Goal: Register for event/course

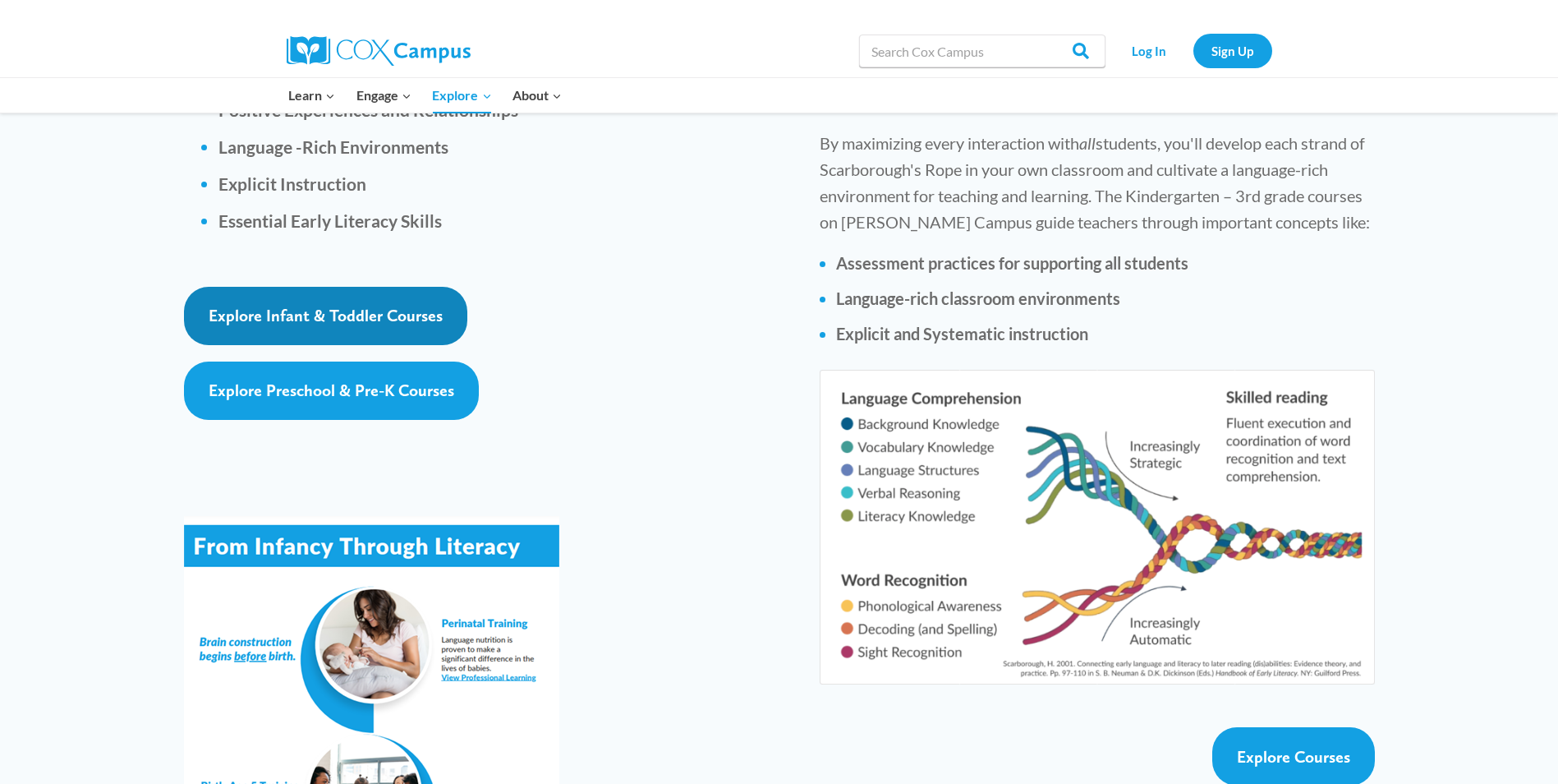
click at [317, 306] on span "Explore Infant & Toddler Courses" at bounding box center [326, 315] width 234 height 19
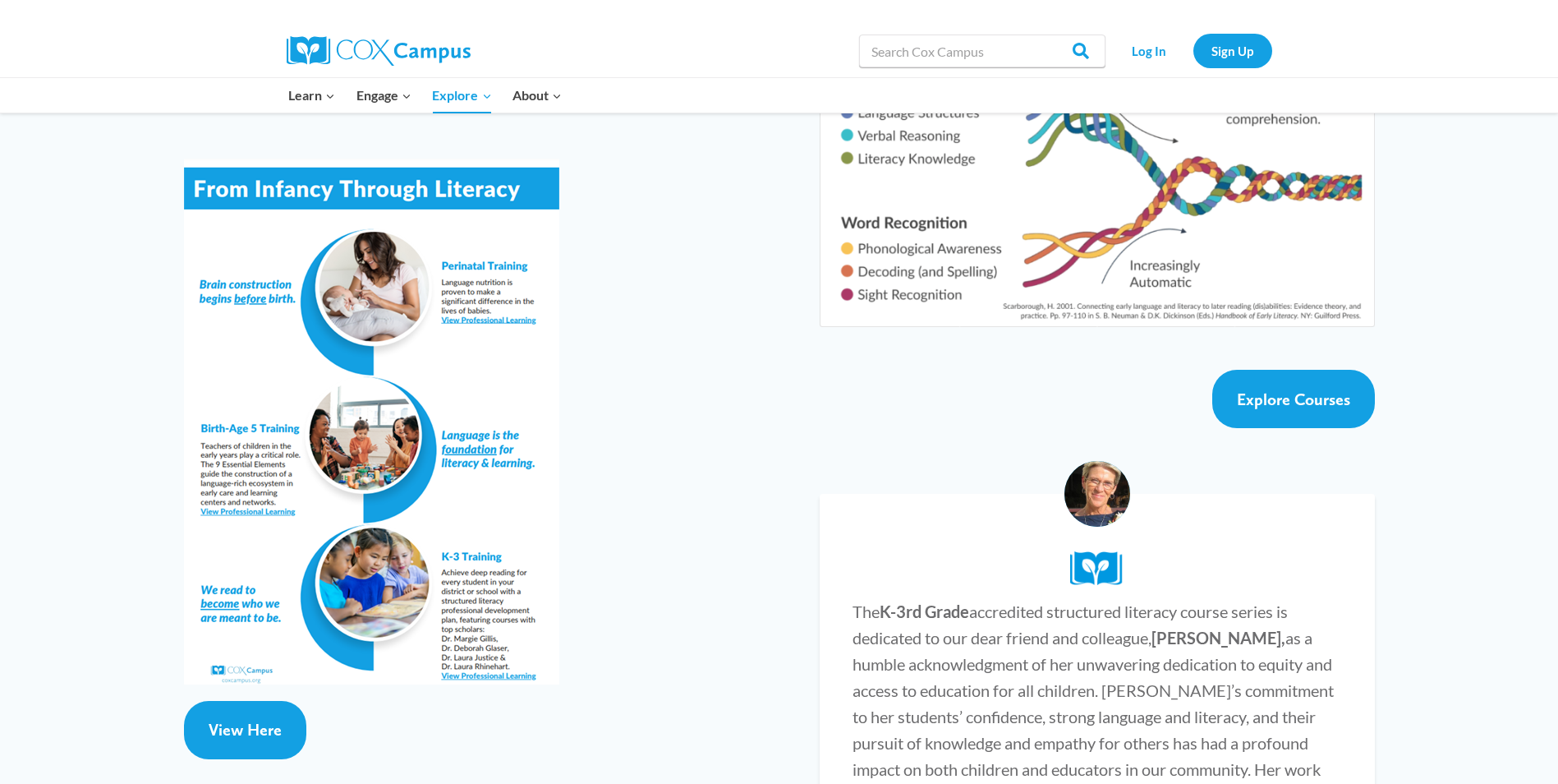
scroll to position [2793, 0]
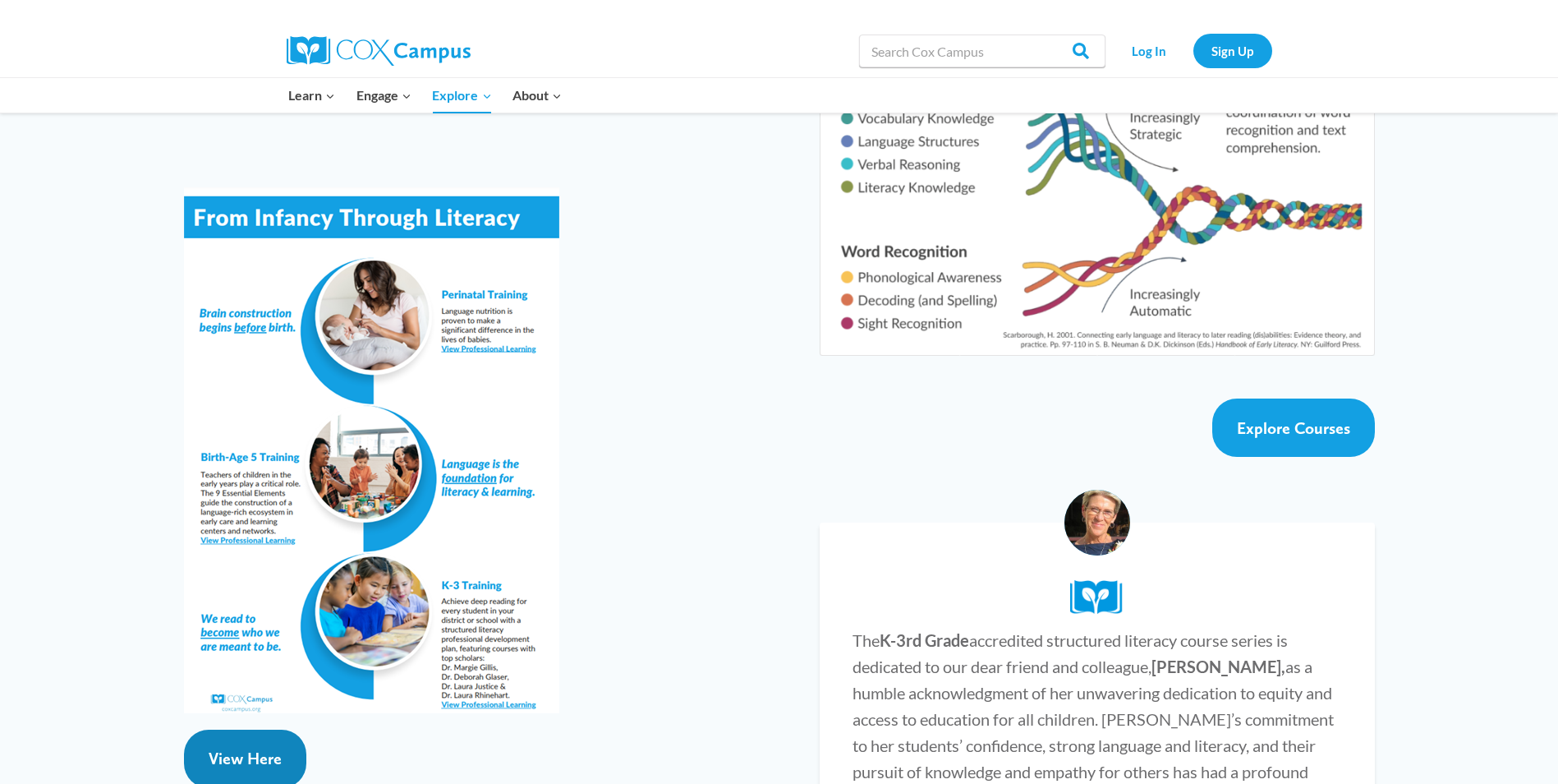
click at [260, 730] on link "View Here" at bounding box center [245, 758] width 122 height 58
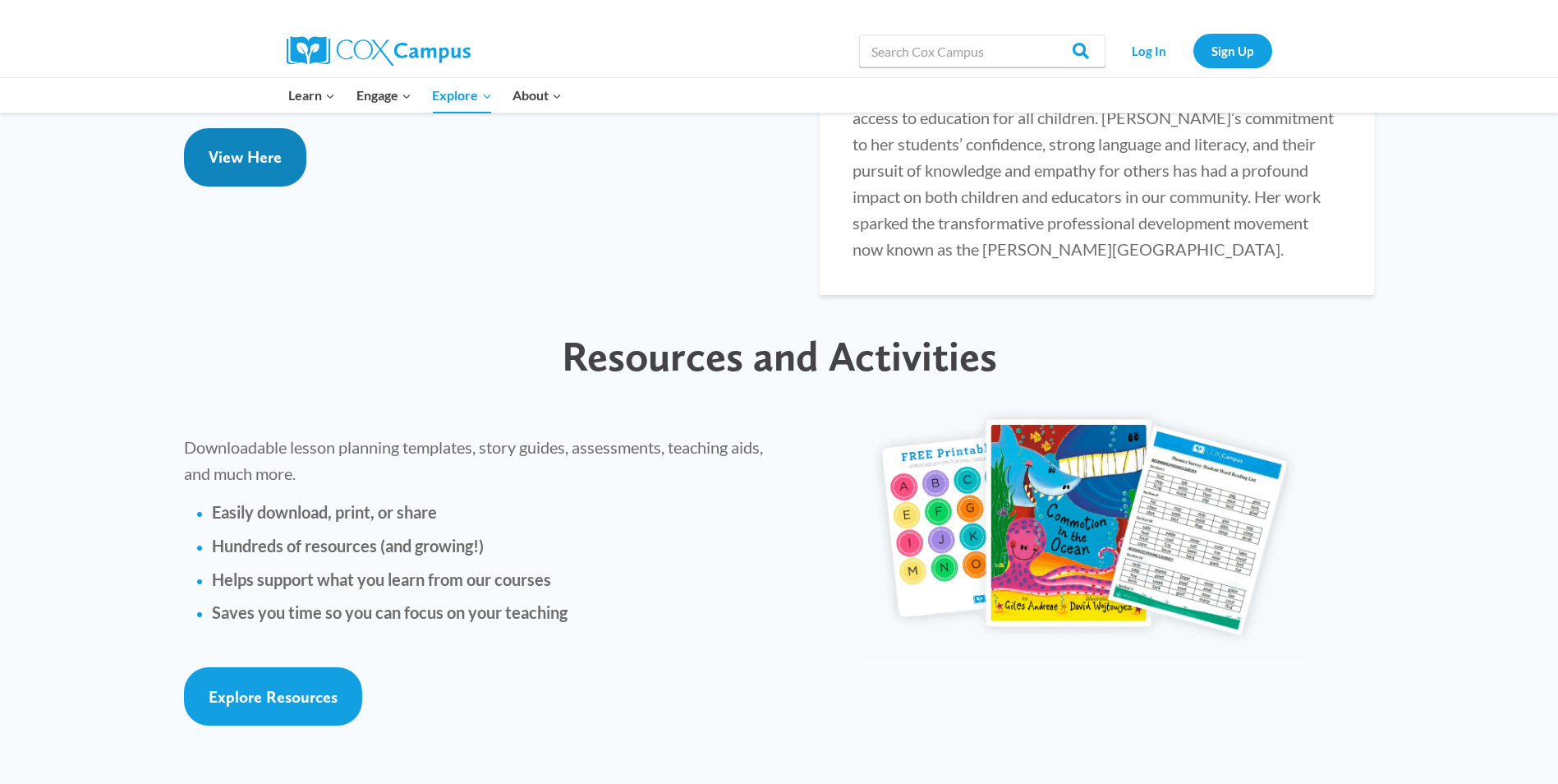
scroll to position [3368, 0]
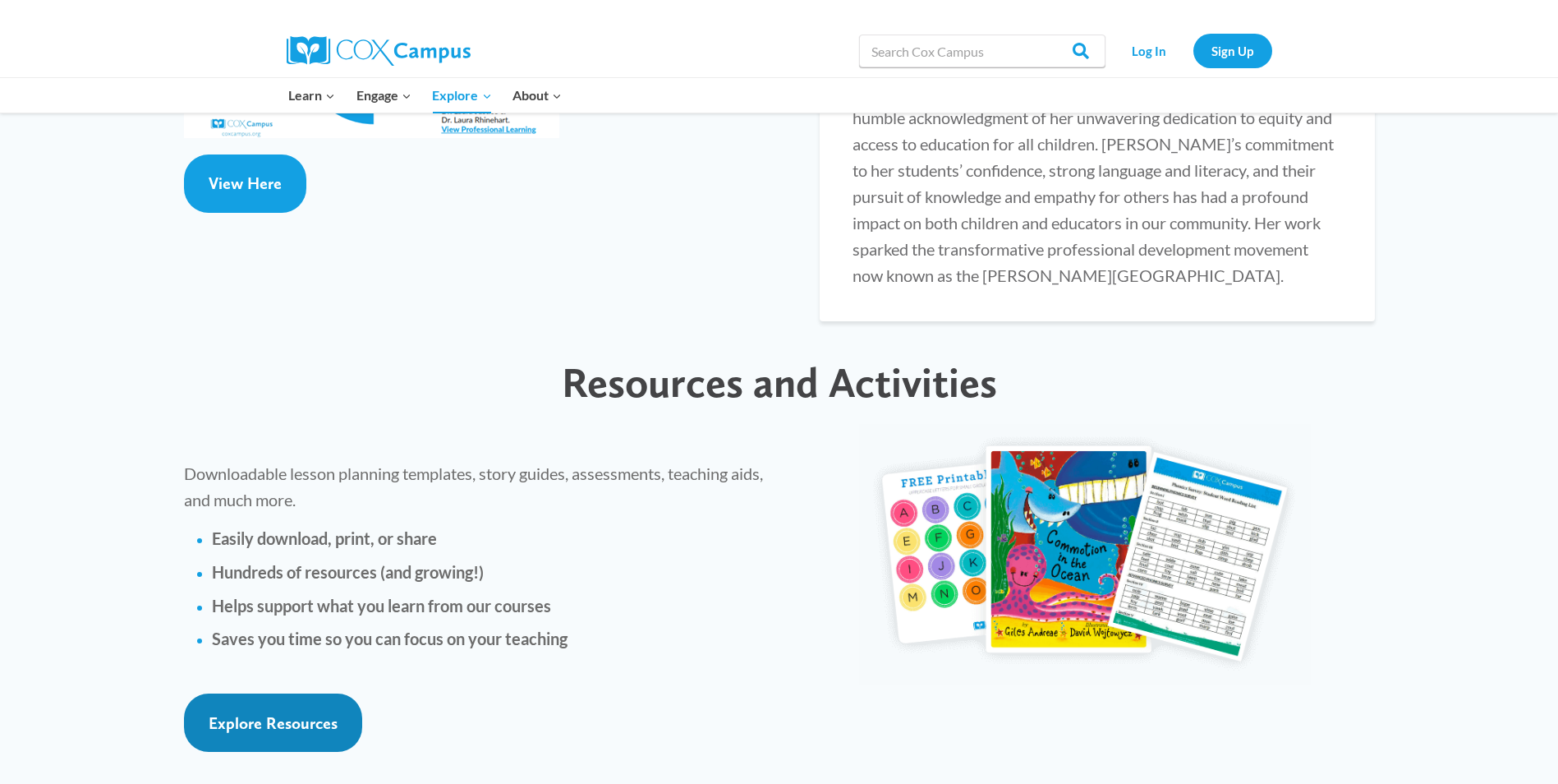
click at [291, 713] on span "Explore Resources" at bounding box center [273, 722] width 129 height 19
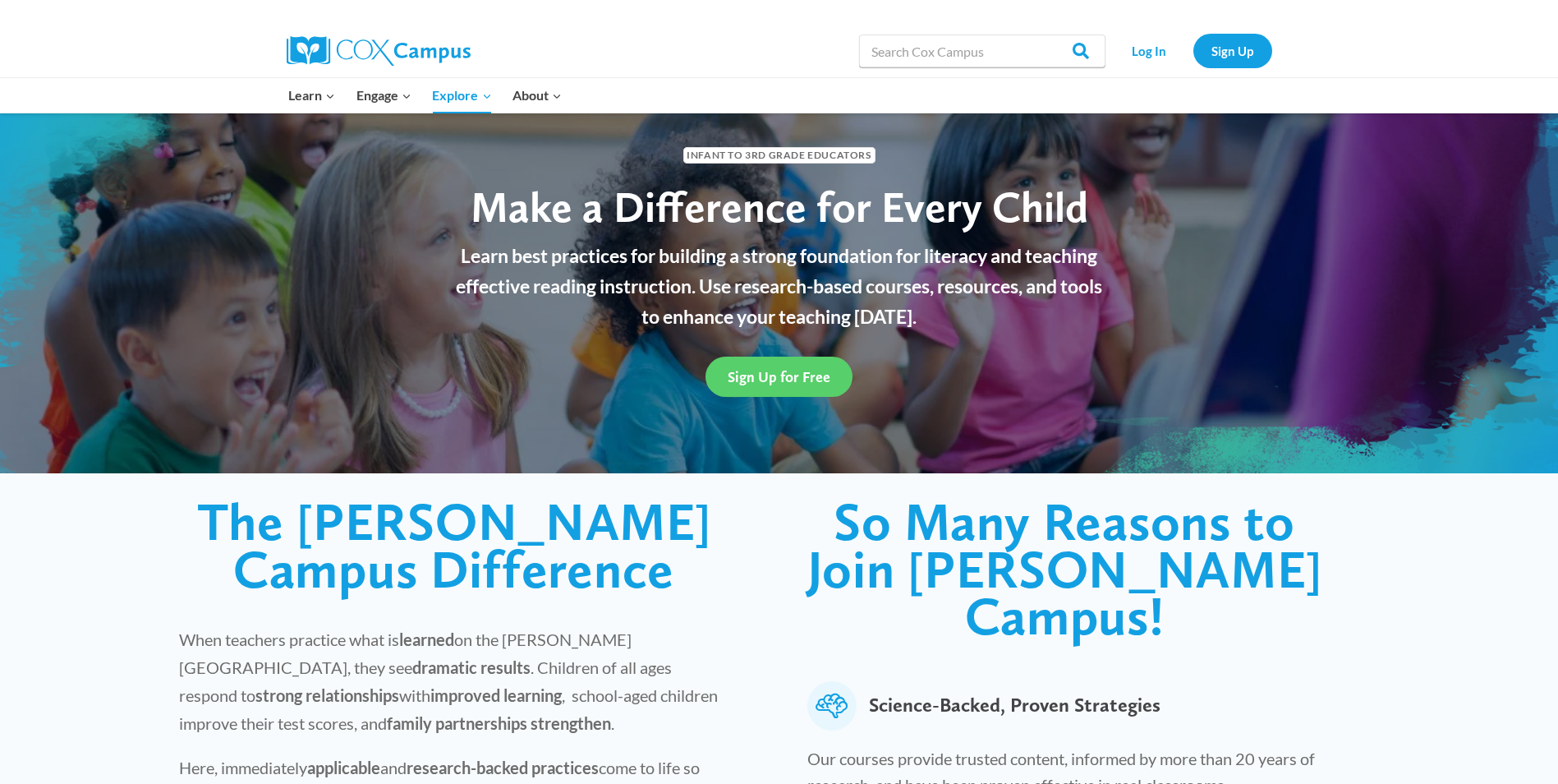
scroll to position [0, 0]
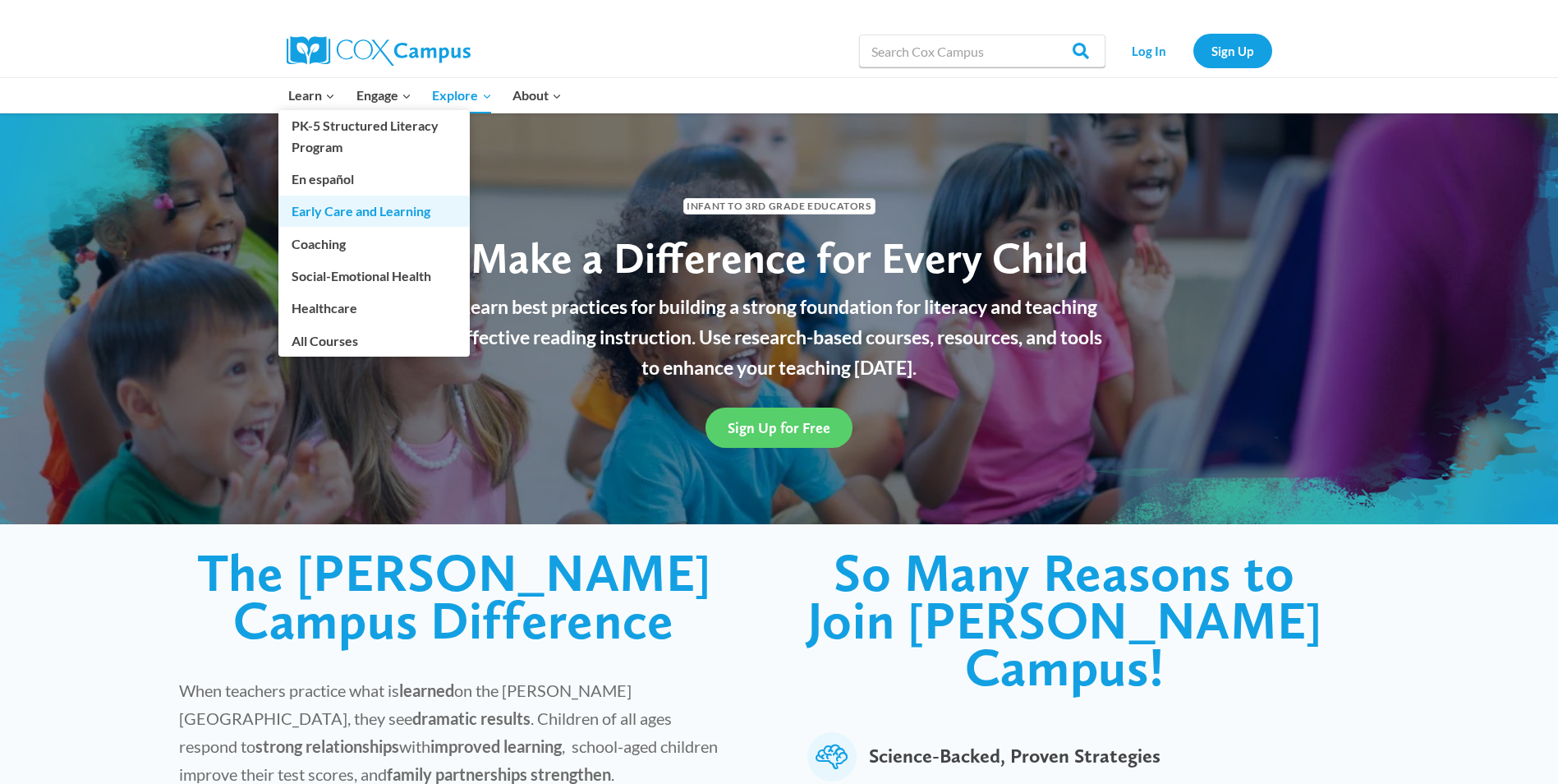
click at [331, 209] on link "Early Care and Learning" at bounding box center [375, 211] width 191 height 31
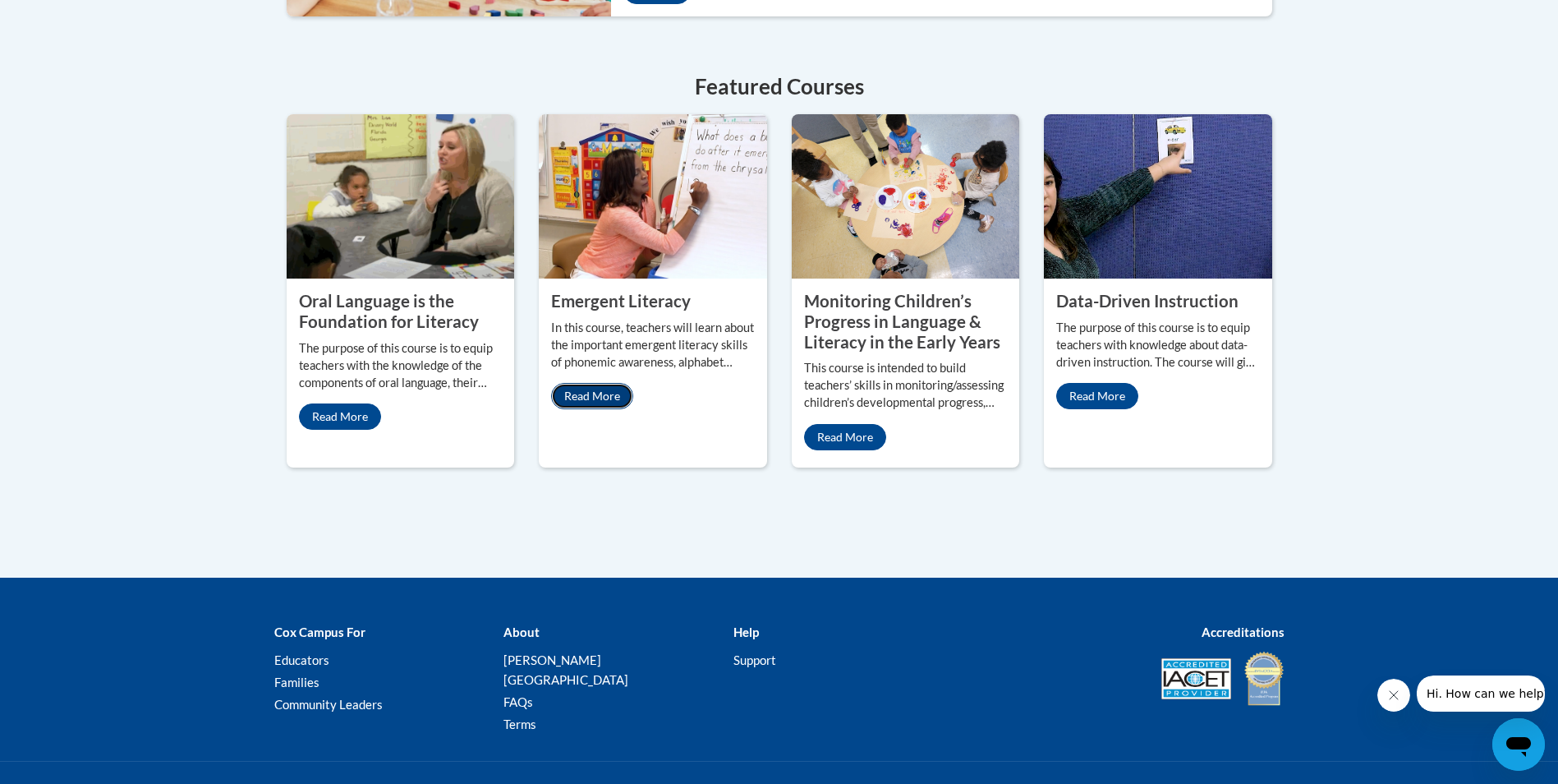
click at [586, 401] on link "Read More" at bounding box center [592, 396] width 82 height 27
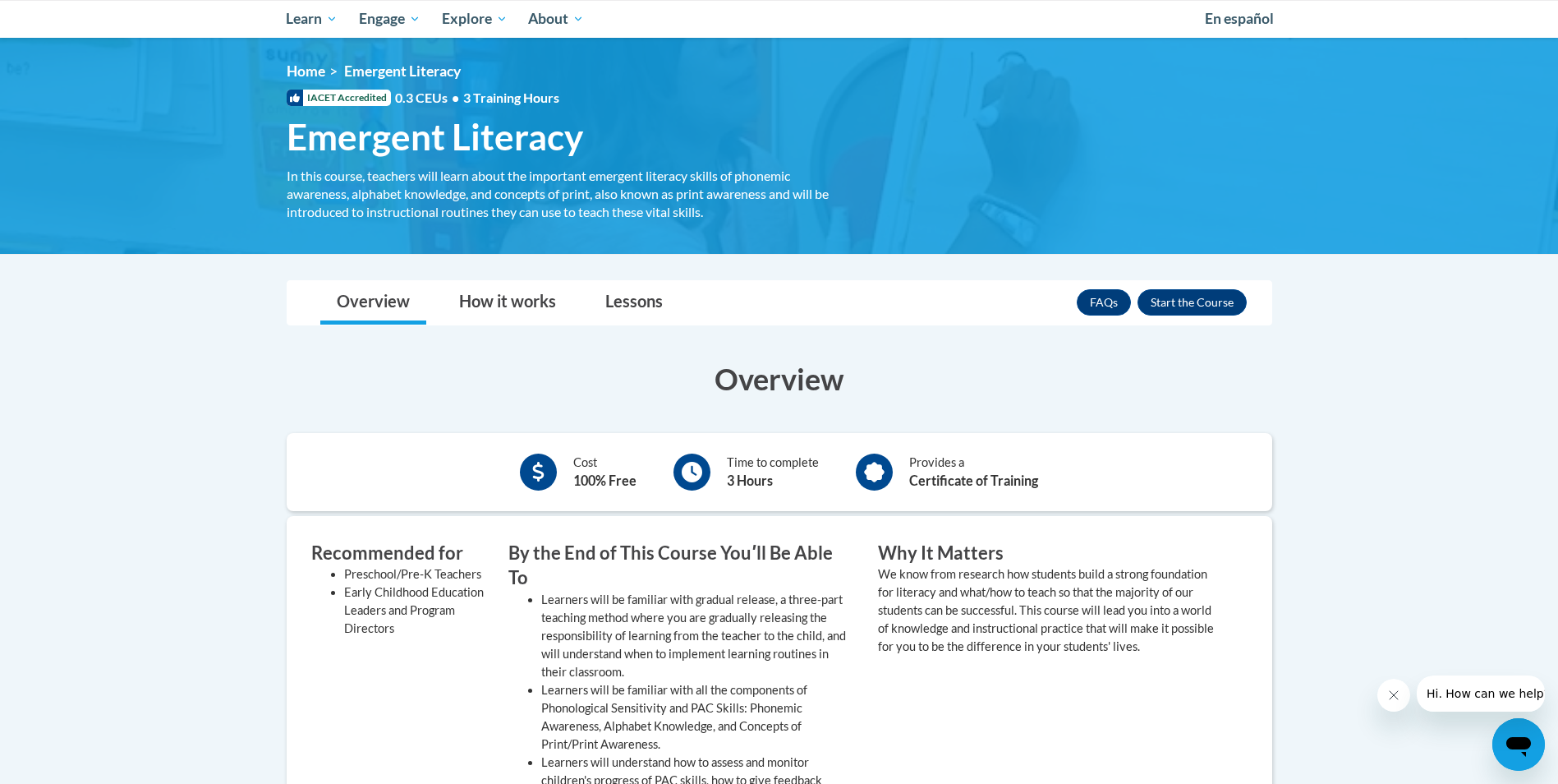
scroll to position [165, 0]
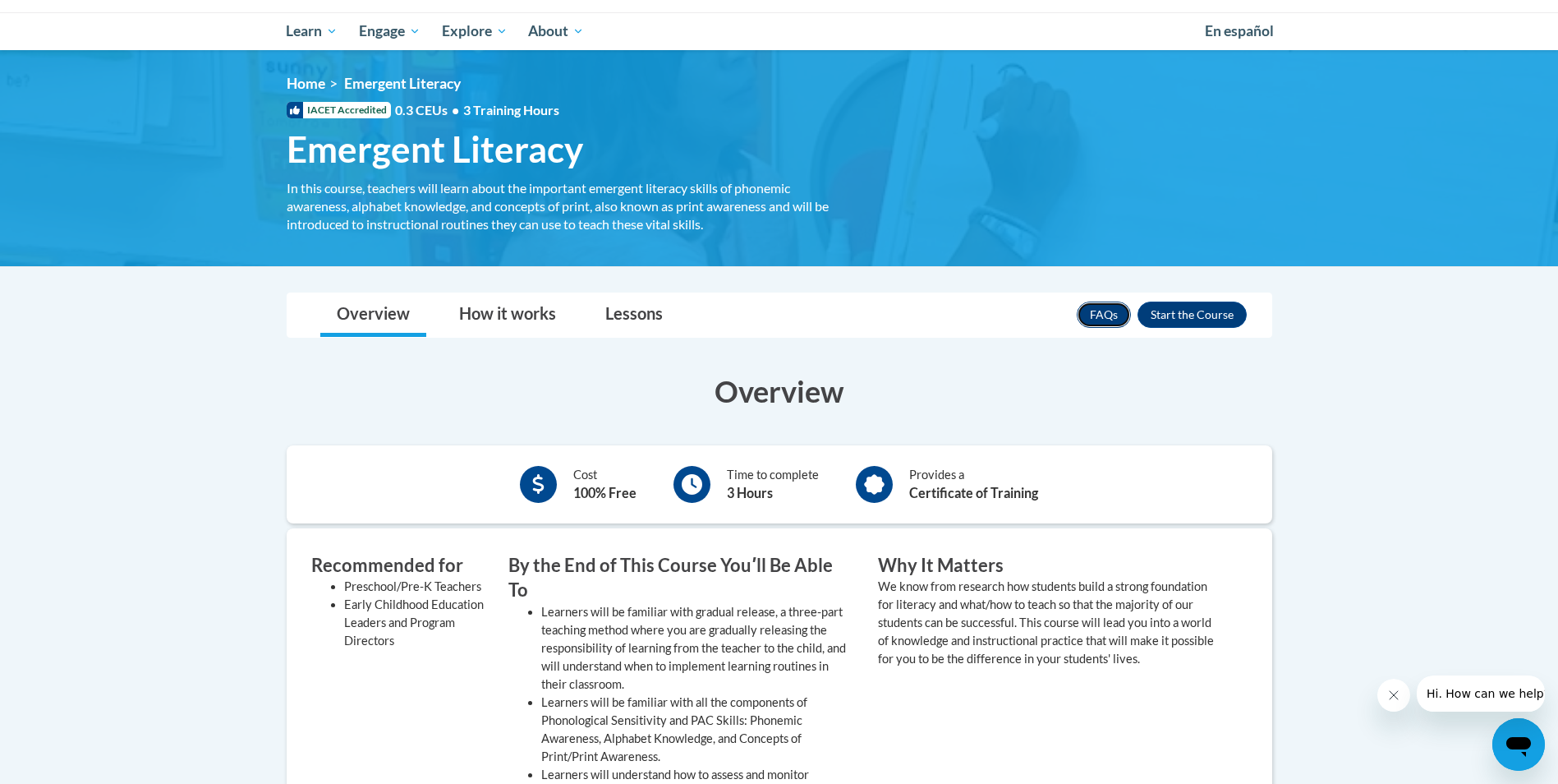
click at [1102, 322] on link "FAQs" at bounding box center [1103, 315] width 54 height 27
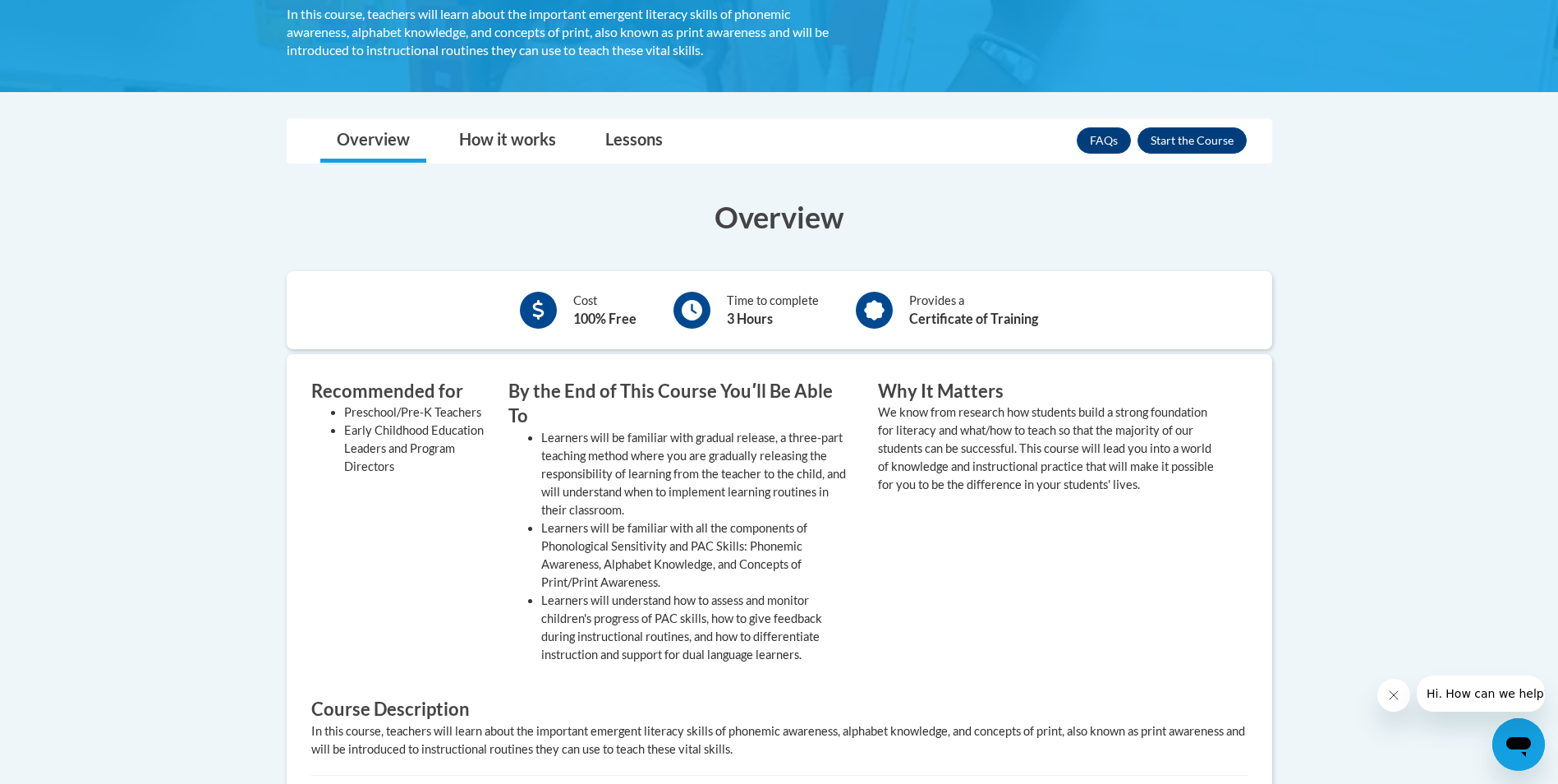
scroll to position [329, 0]
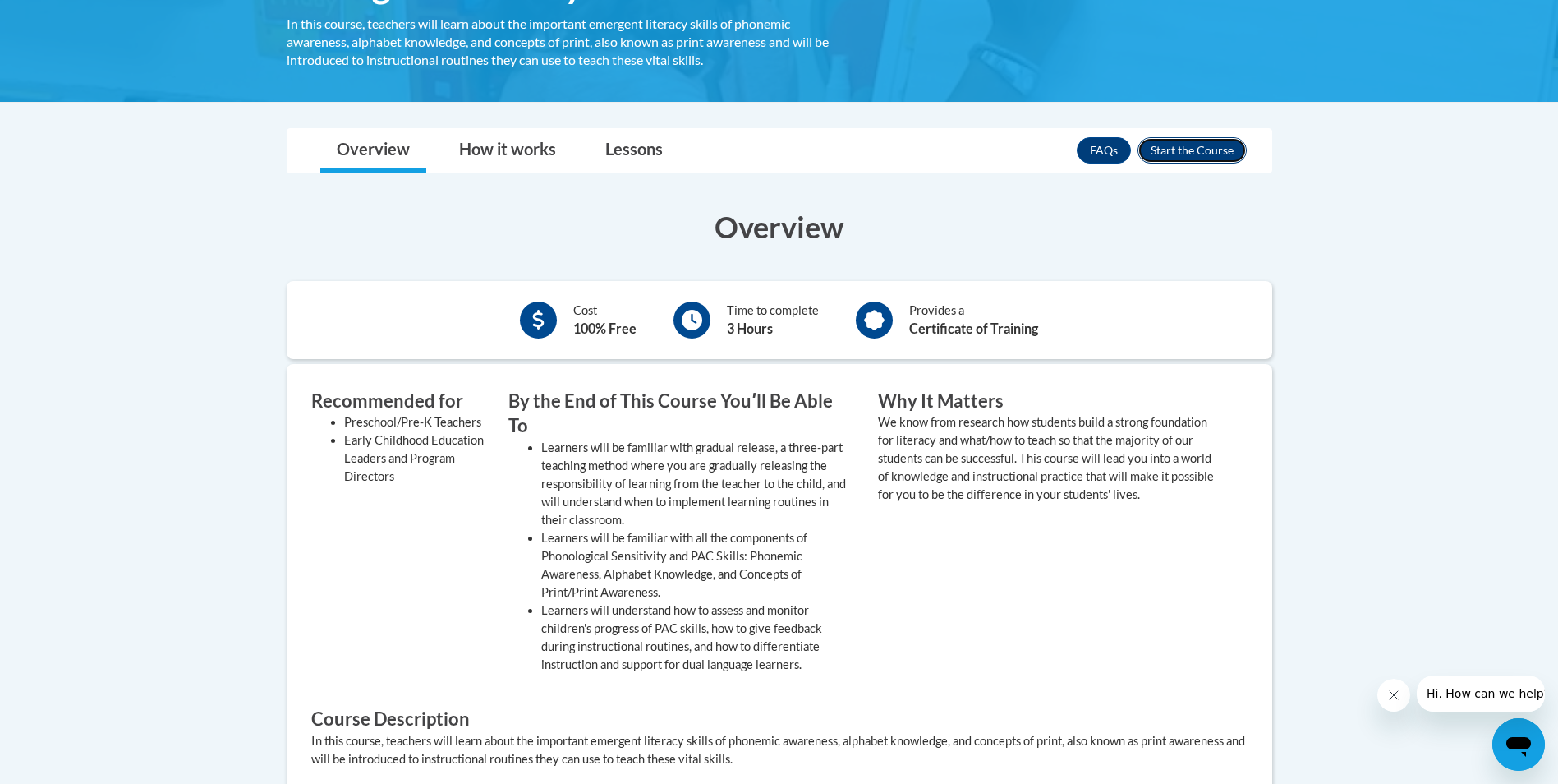
click at [1182, 150] on button "Enroll" at bounding box center [1192, 150] width 110 height 27
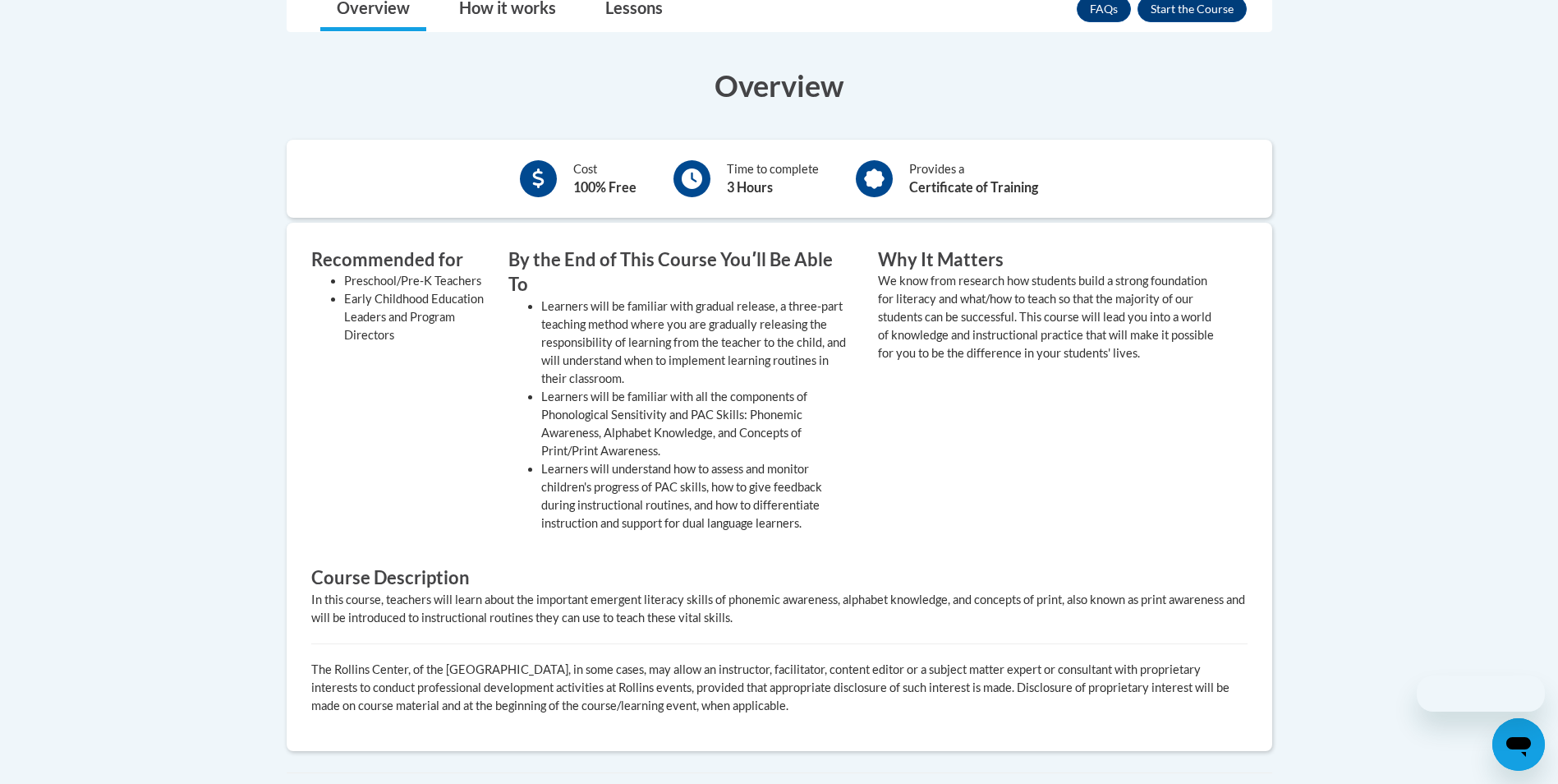
scroll to position [329, 0]
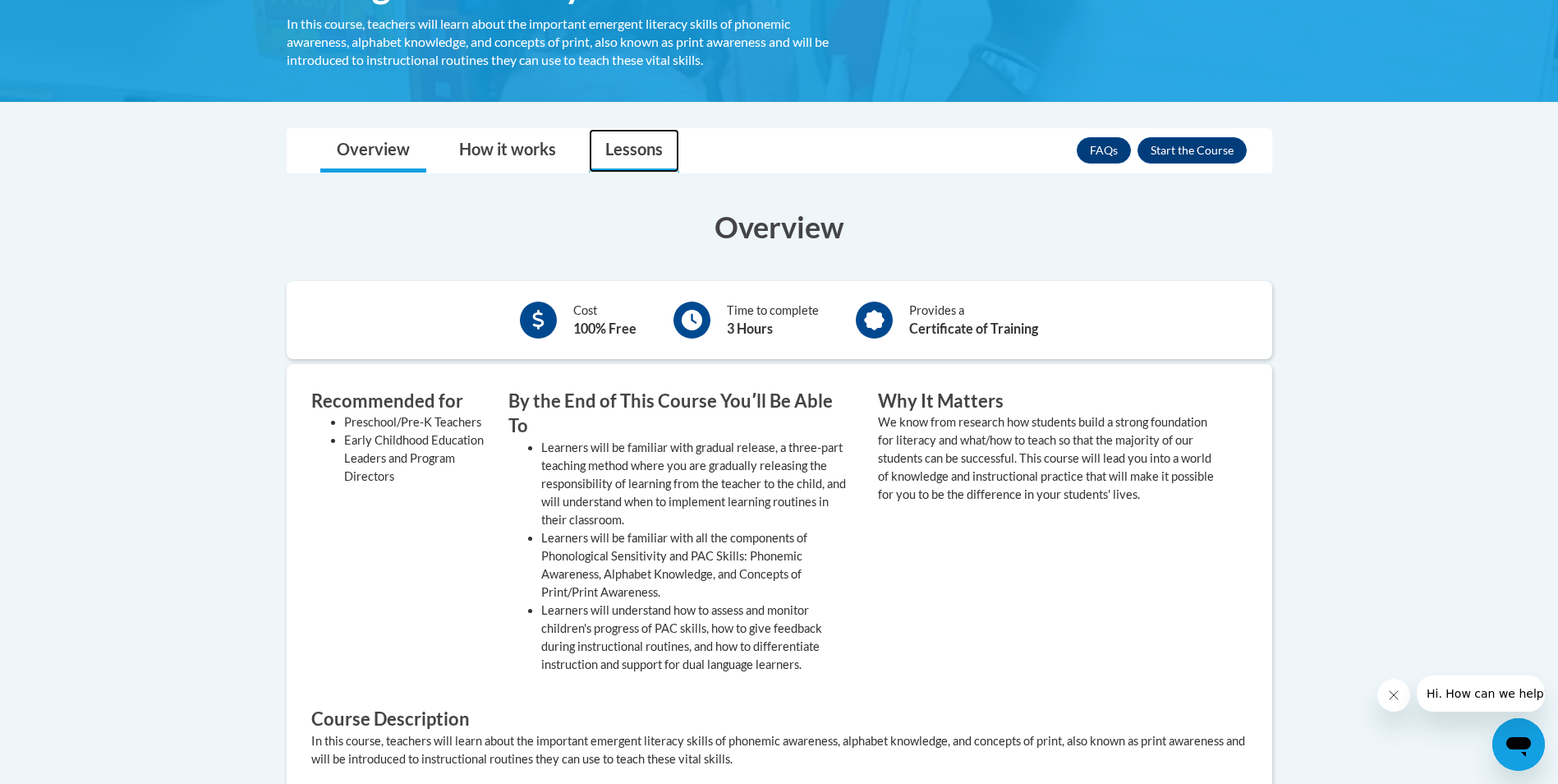
click at [648, 156] on link "Lessons" at bounding box center [634, 150] width 90 height 43
